Goal: Task Accomplishment & Management: Complete application form

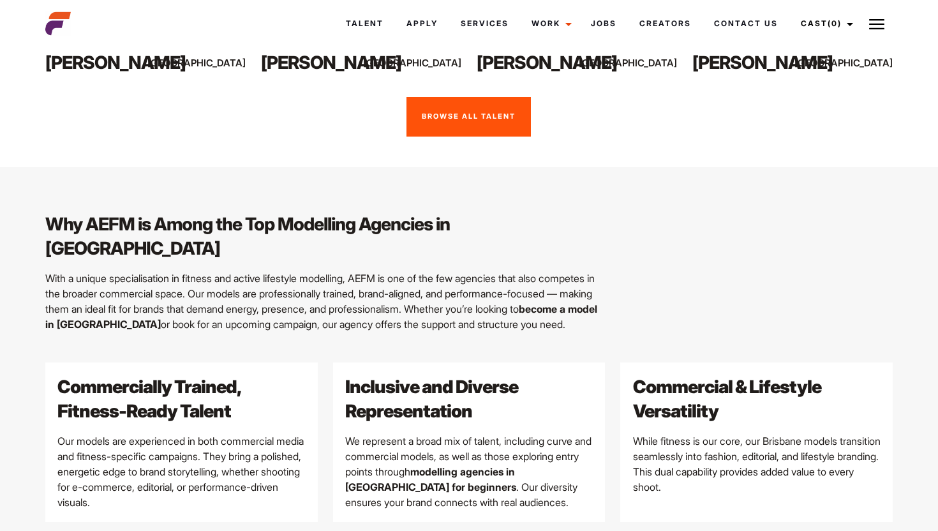
scroll to position [1067, 0]
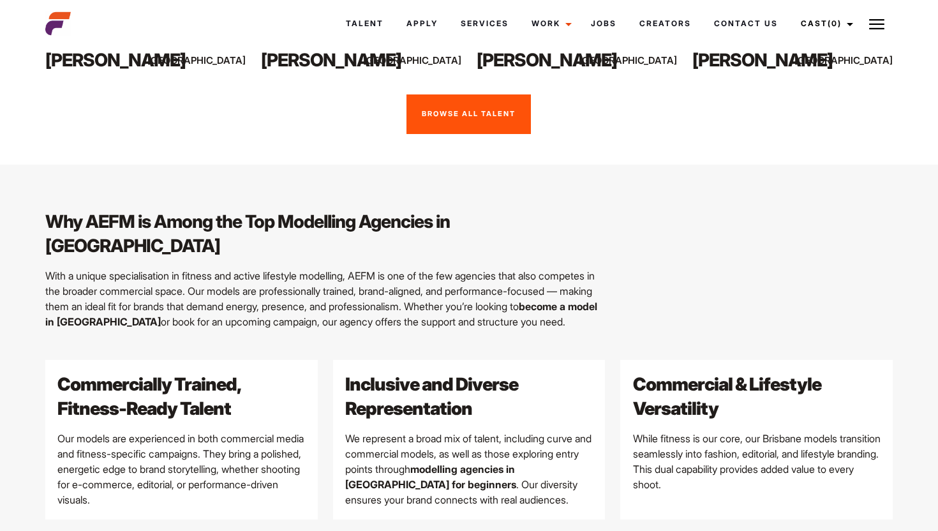
click at [458, 123] on link "Browse all talent" at bounding box center [469, 114] width 124 height 40
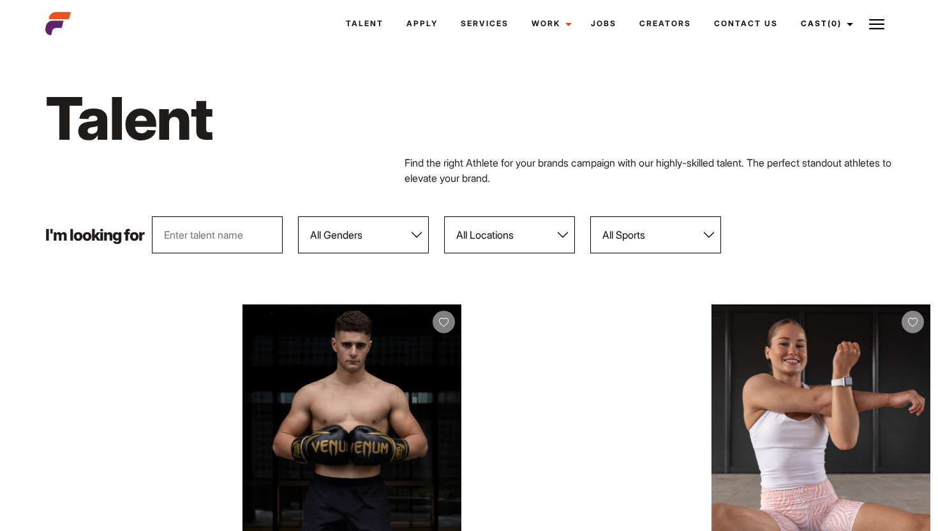
click at [578, 235] on div "I'm looking for All Genders Female Male All Locations Adelaide Brisbane Darwin …" at bounding box center [469, 234] width 863 height 37
click at [615, 232] on select "All Sports 100 Meter Butterfly Acrobatics Aerial awareness Aerobics AFL Aflw Am…" at bounding box center [655, 234] width 131 height 37
select select "460"
click at [592, 216] on select "All Sports 100 Meter Butterfly Acrobatics Aerial awareness Aerobics AFL Aflw Am…" at bounding box center [655, 234] width 131 height 37
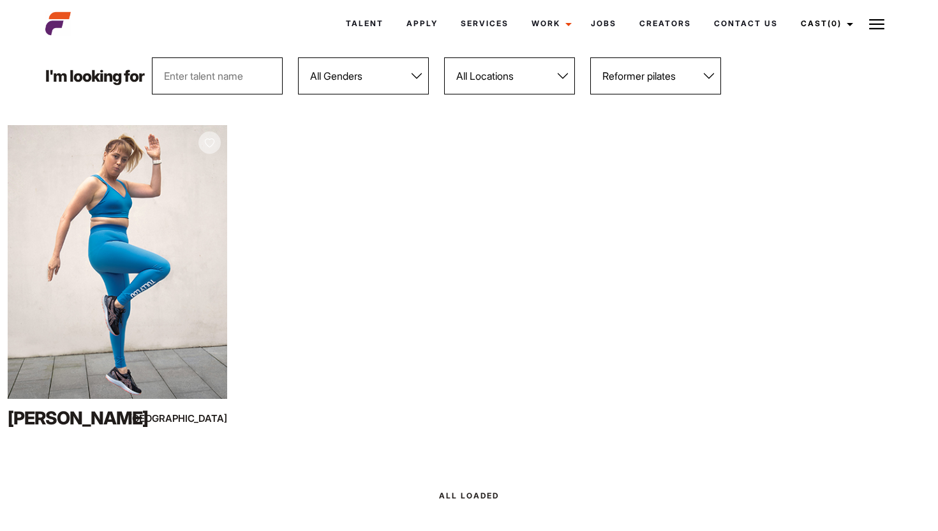
scroll to position [54, 0]
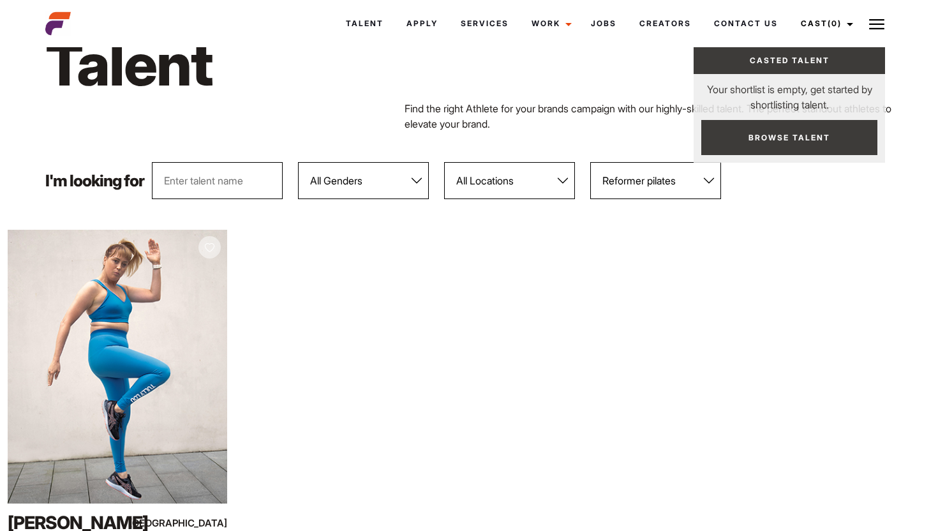
click at [870, 24] on img at bounding box center [876, 24] width 15 height 15
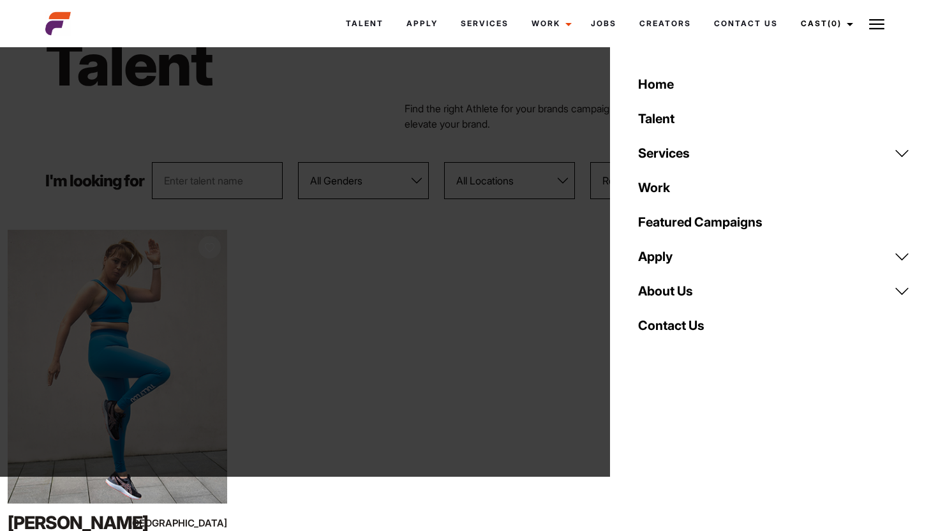
click at [666, 255] on link "Apply" at bounding box center [775, 256] width 288 height 34
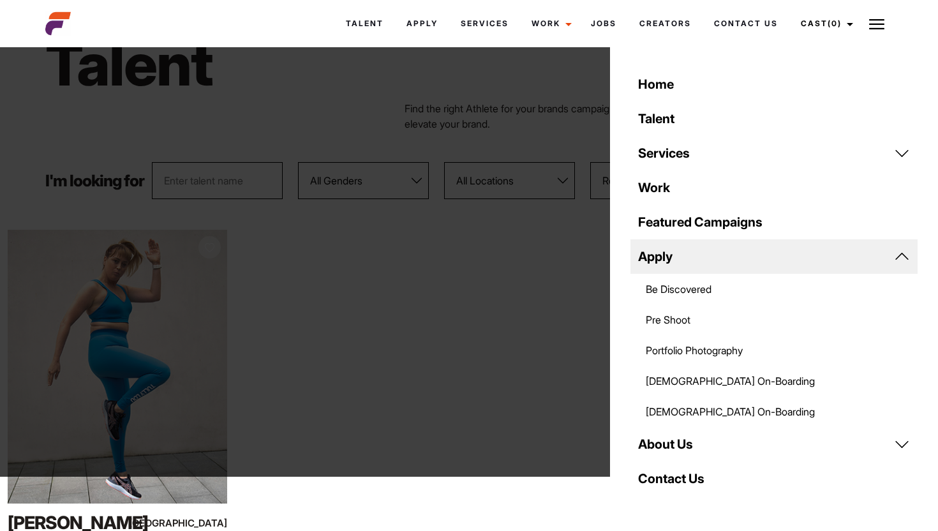
click at [686, 346] on link "Portfolio Photography" at bounding box center [775, 350] width 288 height 31
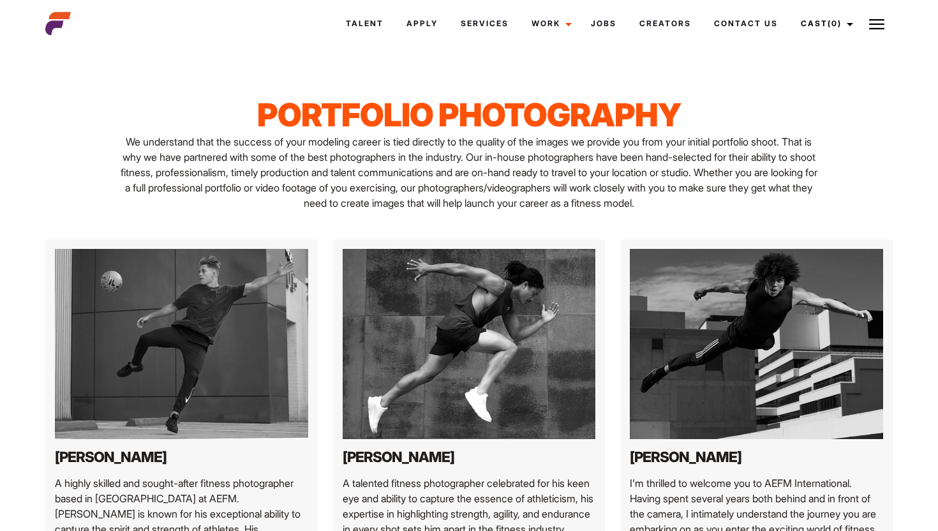
click at [876, 23] on img at bounding box center [876, 24] width 15 height 15
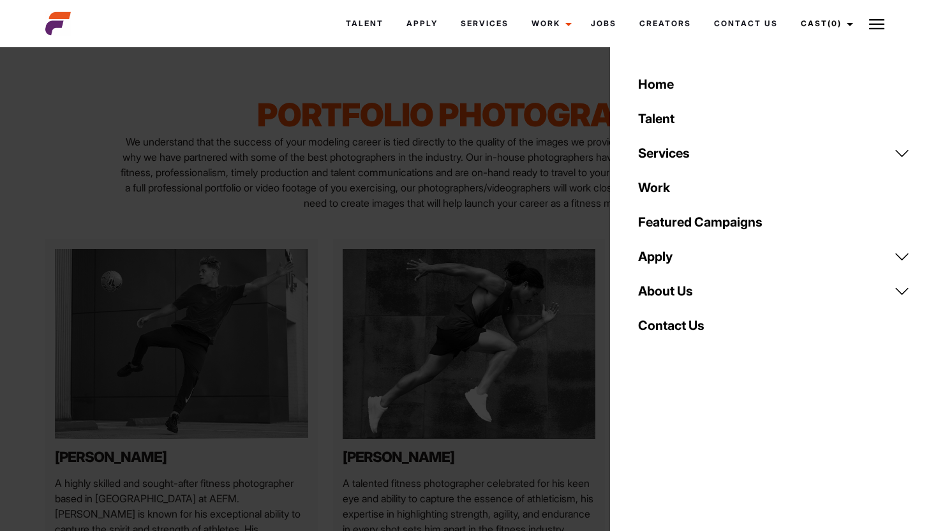
click at [670, 255] on link "Apply" at bounding box center [775, 256] width 288 height 34
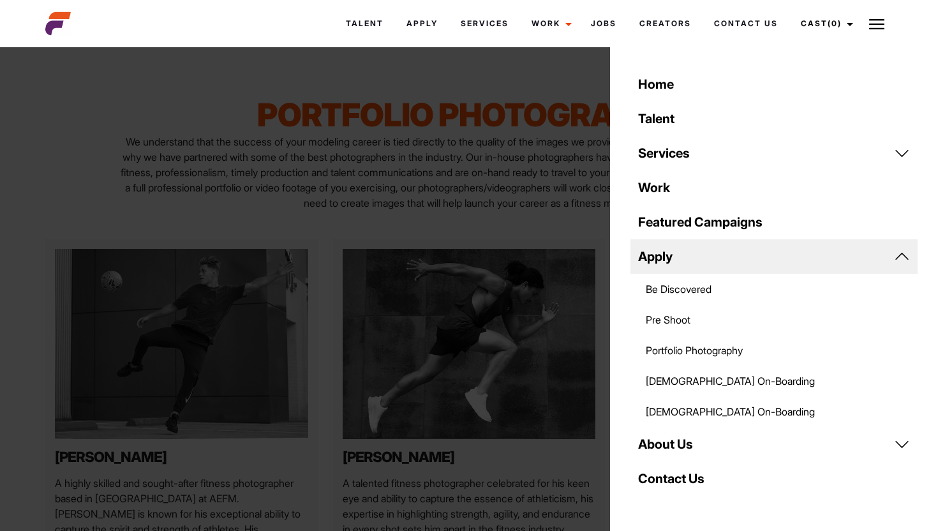
click at [674, 282] on link "Be Discovered" at bounding box center [775, 289] width 288 height 31
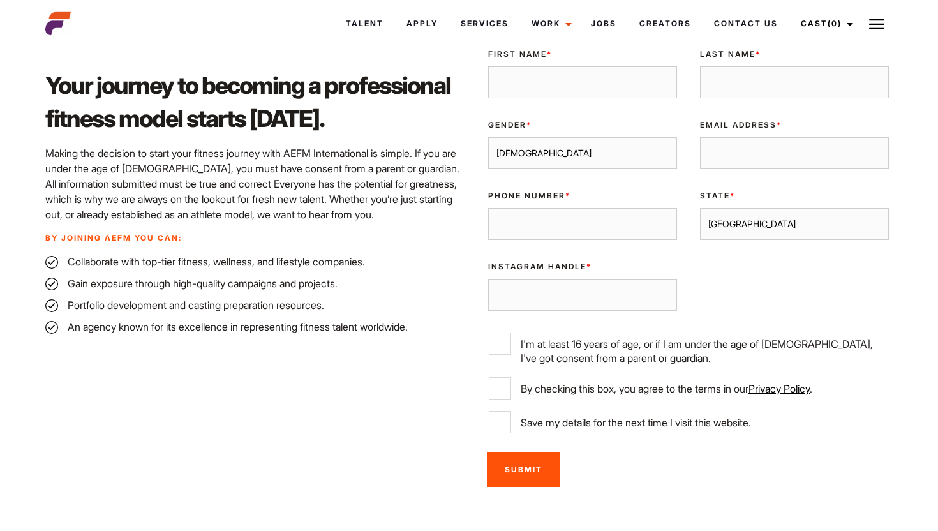
scroll to position [366, 0]
